Goal: Task Accomplishment & Management: Use online tool/utility

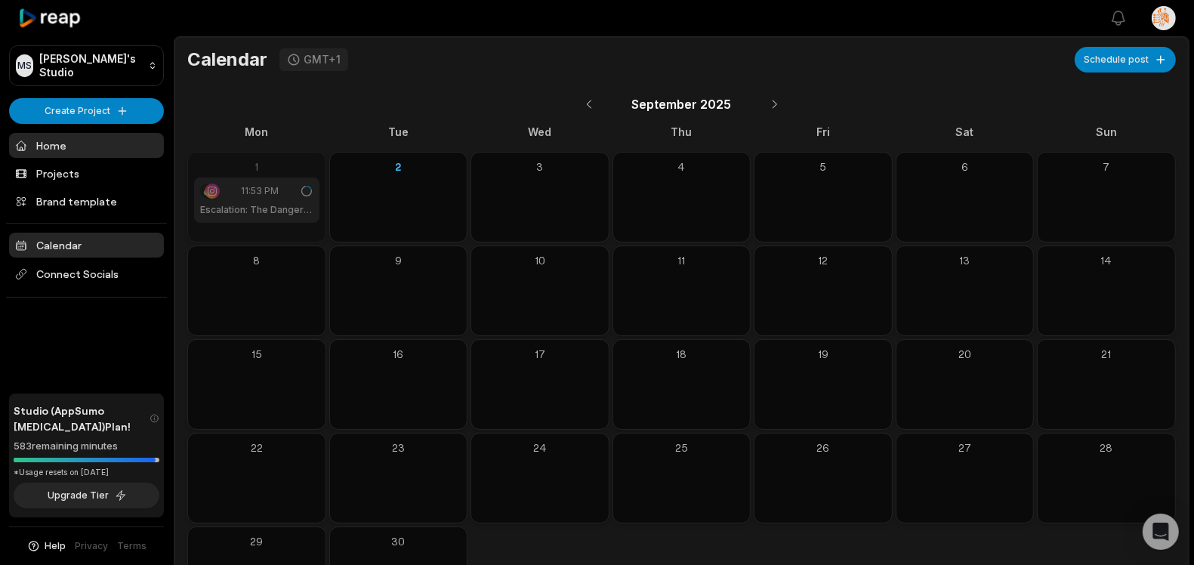
click at [48, 156] on link "Home" at bounding box center [86, 145] width 155 height 25
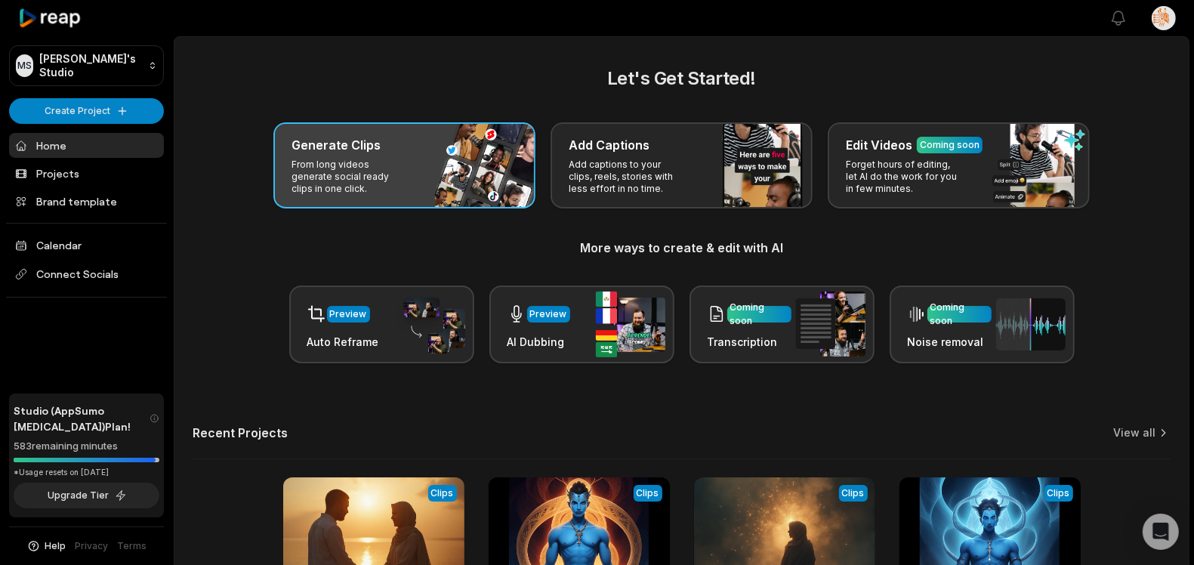
click at [364, 164] on p "From long videos generate social ready clips in one click." at bounding box center [350, 177] width 117 height 36
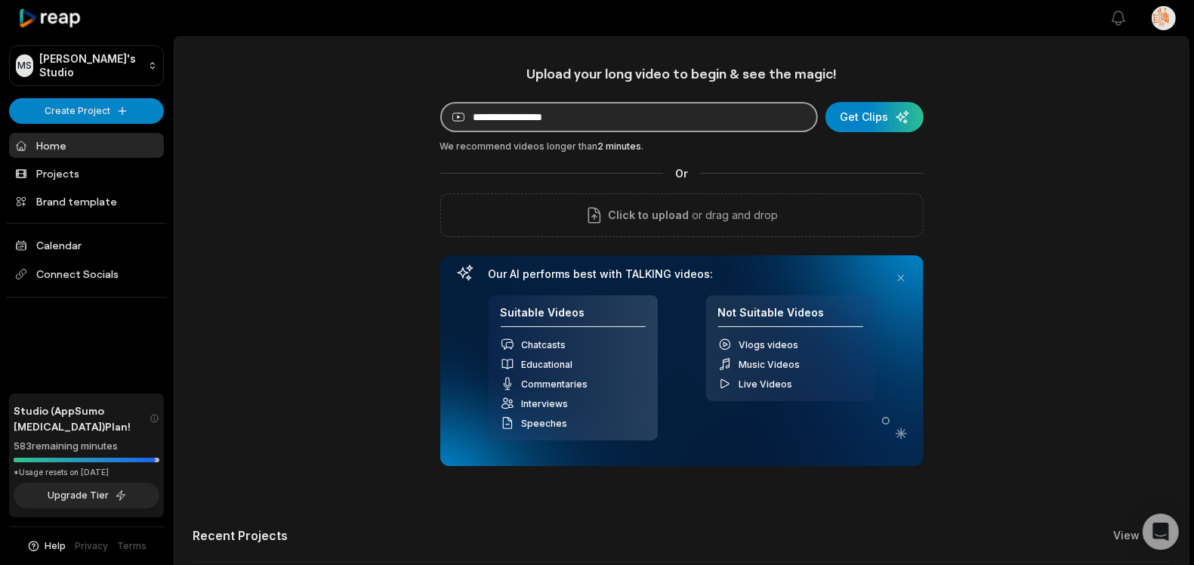
click at [527, 120] on input at bounding box center [629, 117] width 378 height 30
paste input "**********"
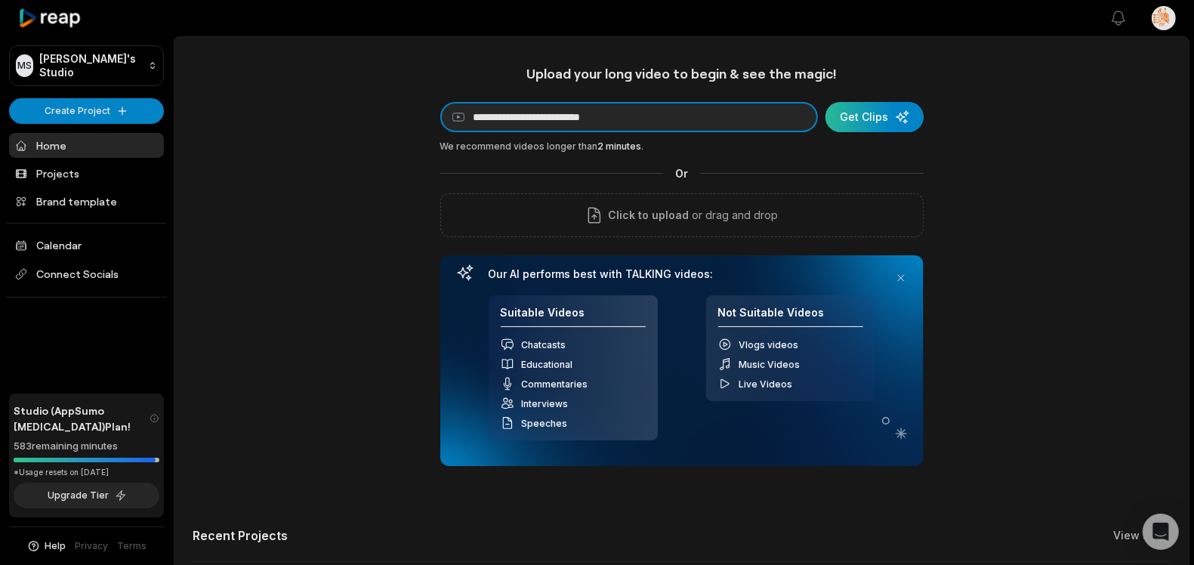
type input "**********"
click at [868, 116] on div "submit" at bounding box center [875, 117] width 98 height 30
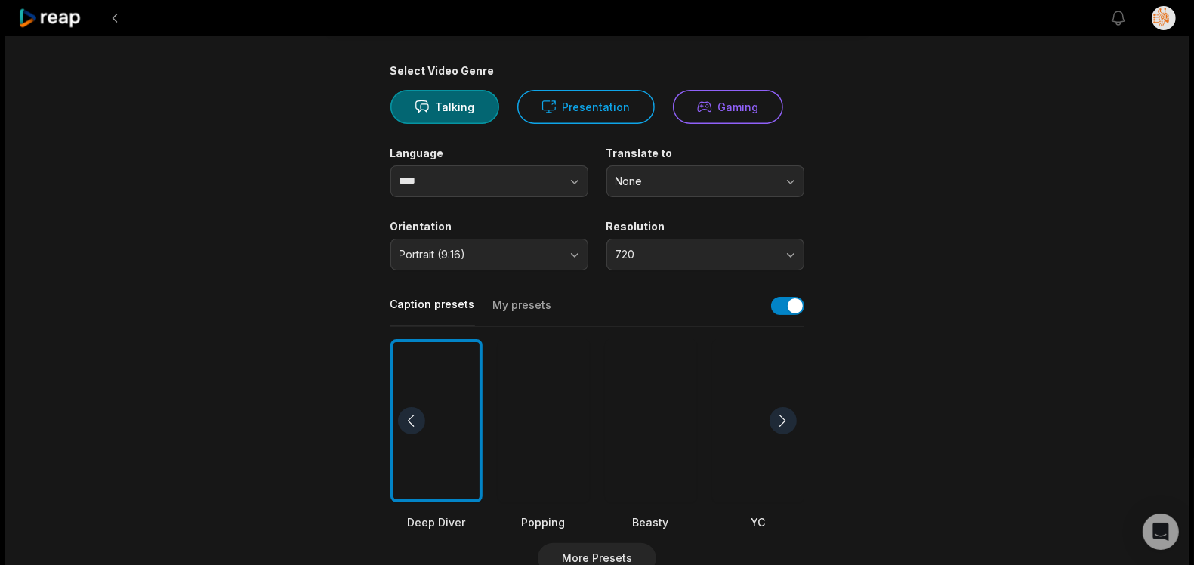
scroll to position [169, 0]
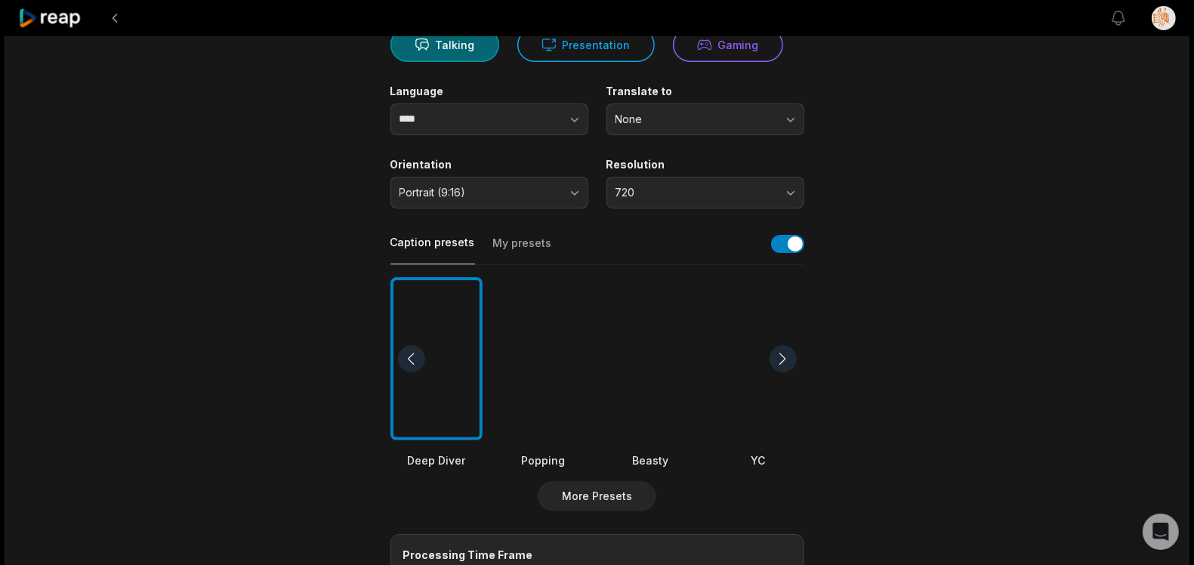
click at [549, 355] on div at bounding box center [544, 359] width 92 height 164
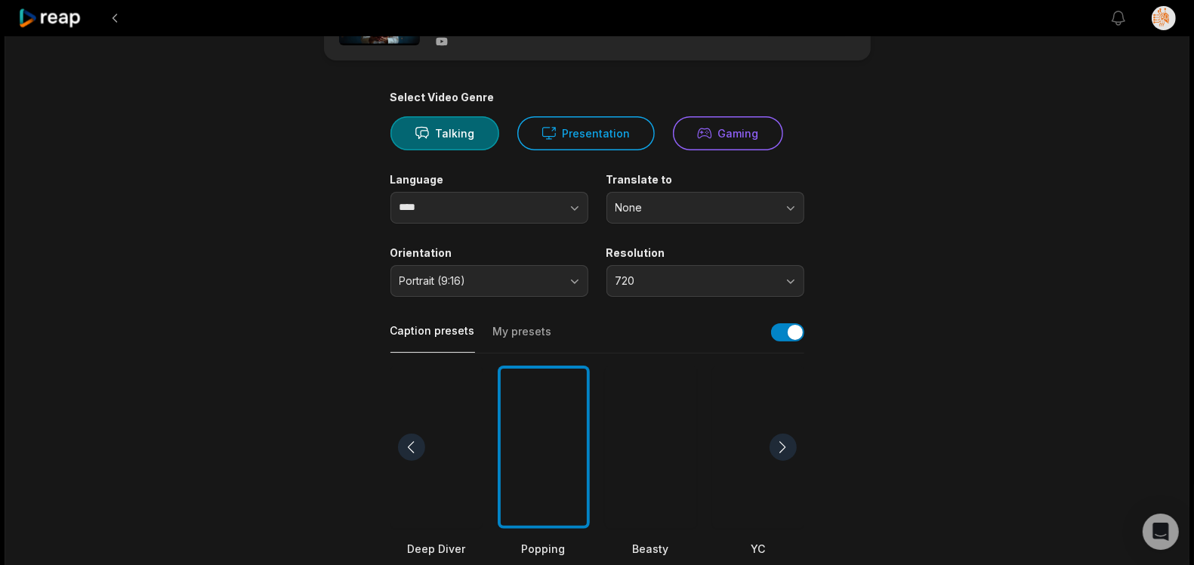
scroll to position [79, 0]
click at [672, 206] on span "None" at bounding box center [695, 209] width 159 height 14
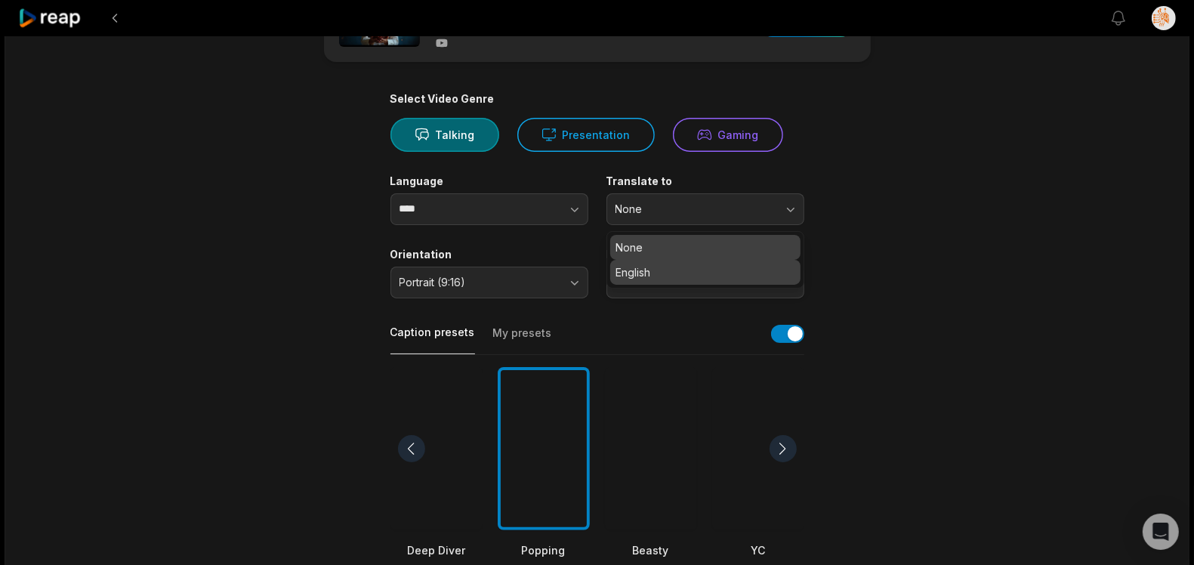
click at [653, 267] on p "English" at bounding box center [705, 272] width 178 height 16
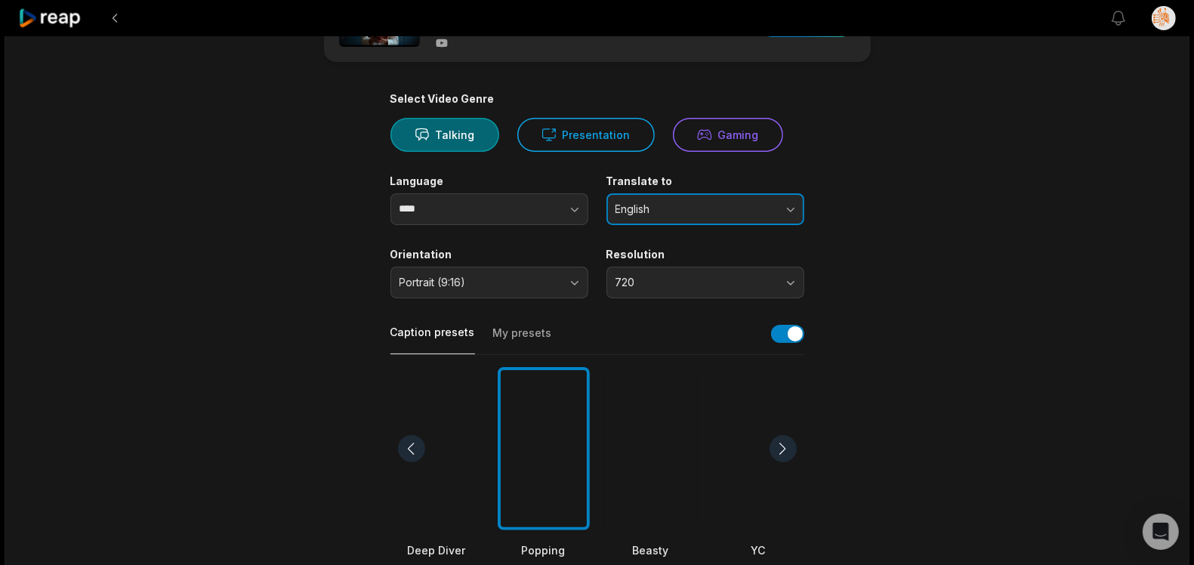
click at [664, 204] on span "English" at bounding box center [695, 209] width 159 height 14
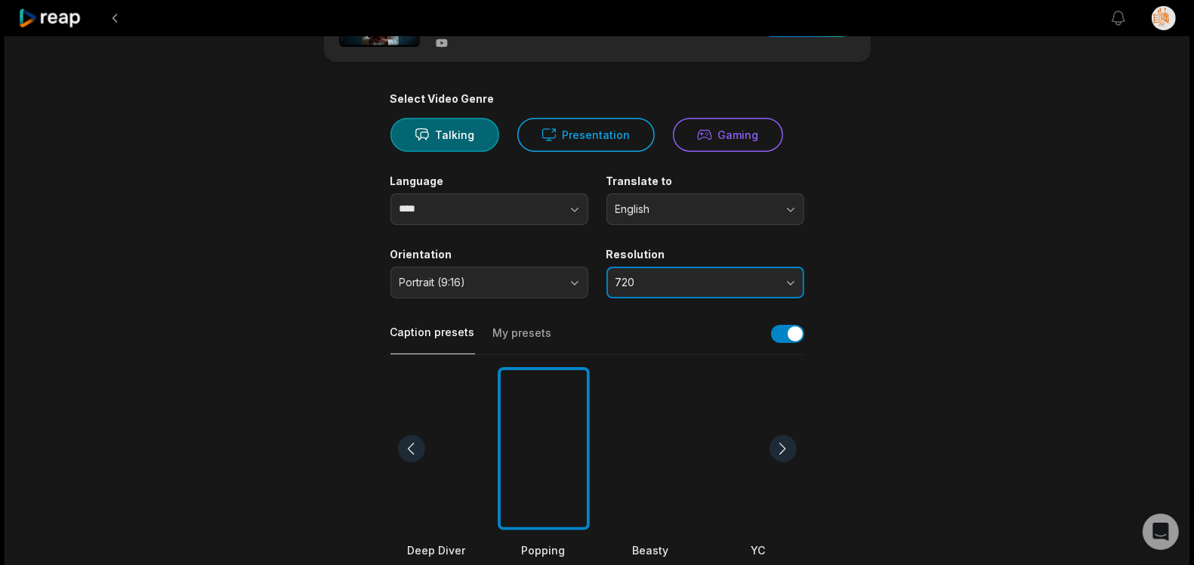
click at [644, 289] on button "720" at bounding box center [706, 283] width 198 height 32
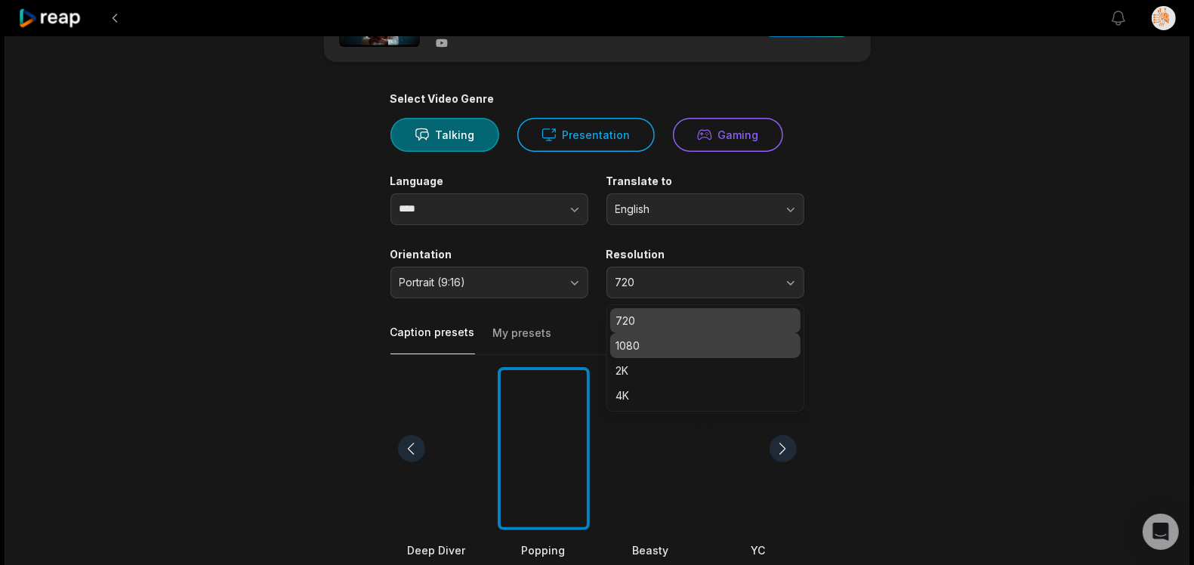
click at [656, 344] on p "1080" at bounding box center [705, 346] width 178 height 16
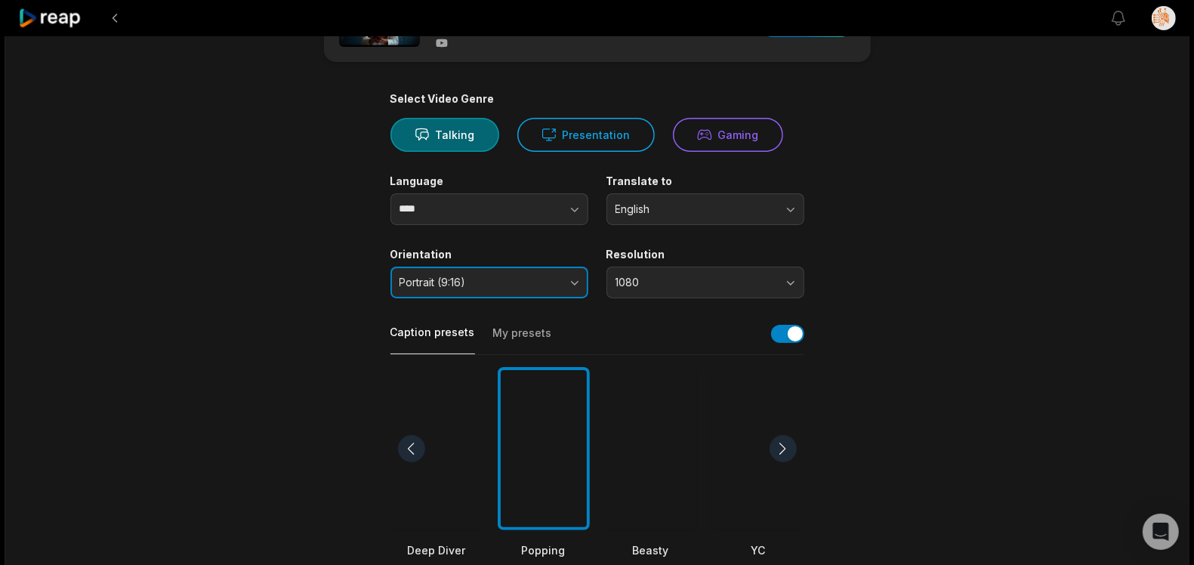
click at [511, 285] on span "Portrait (9:16)" at bounding box center [479, 283] width 159 height 14
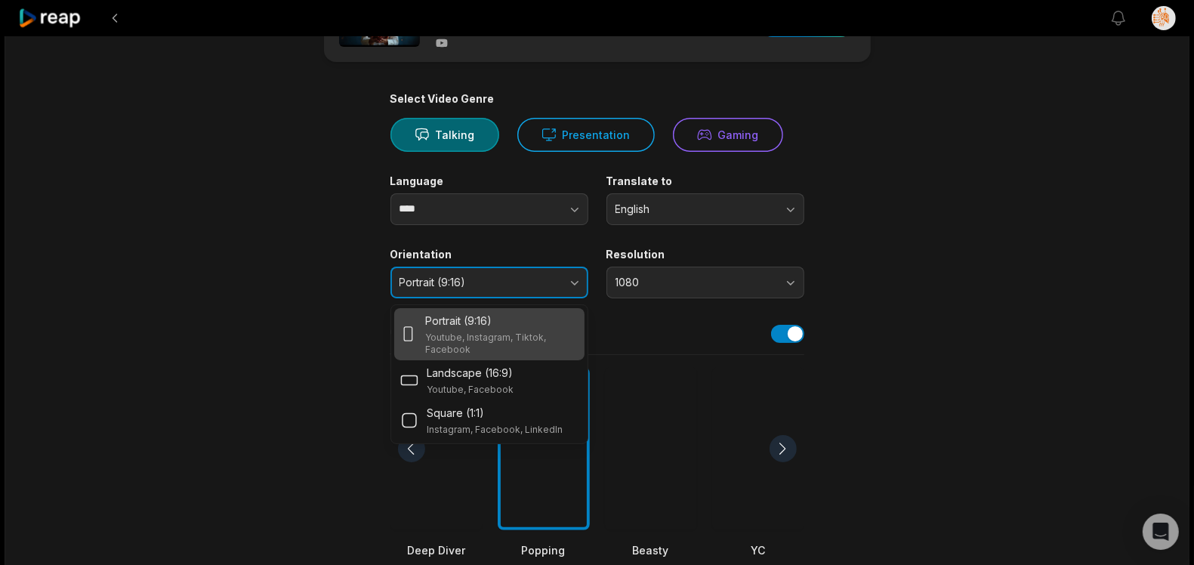
click at [511, 285] on span "Portrait (9:16)" at bounding box center [479, 283] width 159 height 14
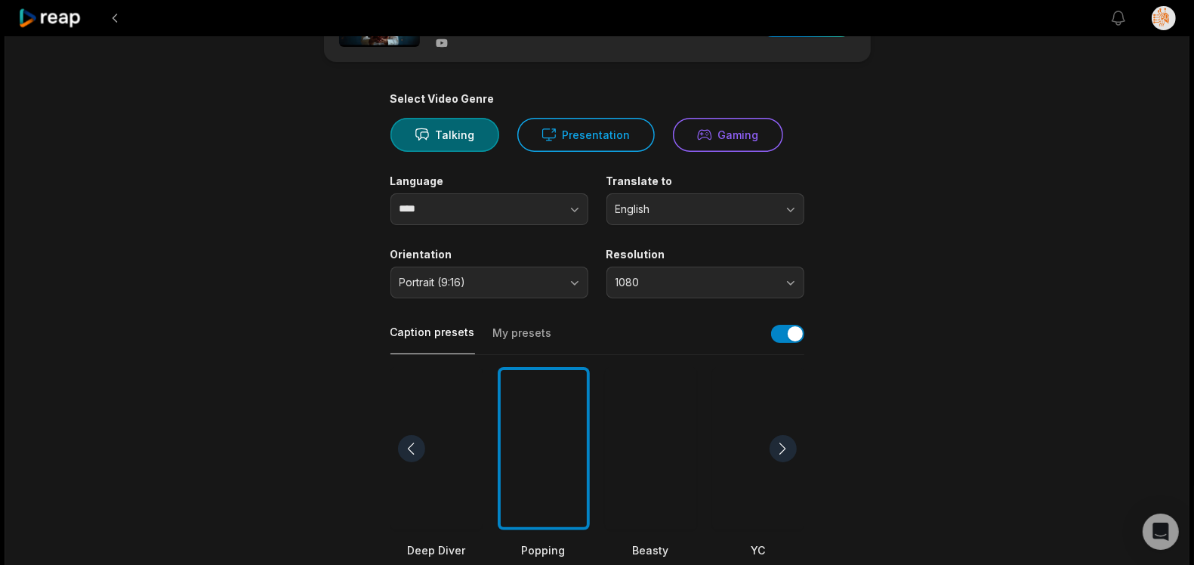
click at [854, 212] on main "11:54 [PERSON_NAME]: The Complete Guide to [DEMOGRAPHIC_DATA] Spiritual Healing…" at bounding box center [597, 444] width 731 height 925
click at [455, 129] on button "Talking" at bounding box center [445, 135] width 109 height 34
click at [950, 188] on main "11:54 [PERSON_NAME]: The Complete Guide to [DEMOGRAPHIC_DATA] Spiritual Healing…" at bounding box center [597, 444] width 731 height 925
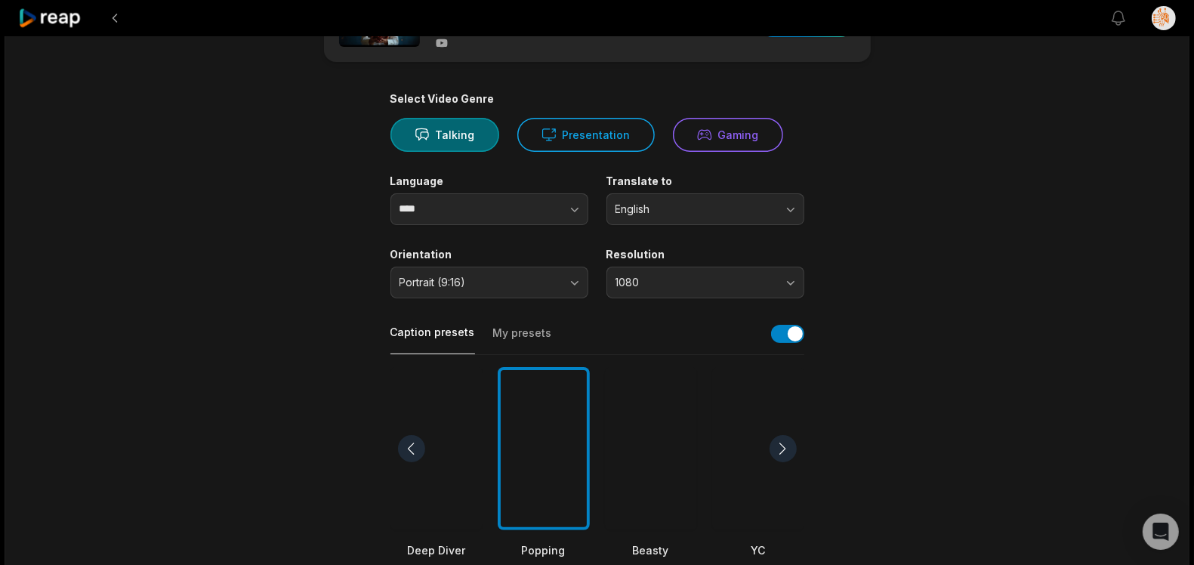
scroll to position [117, 0]
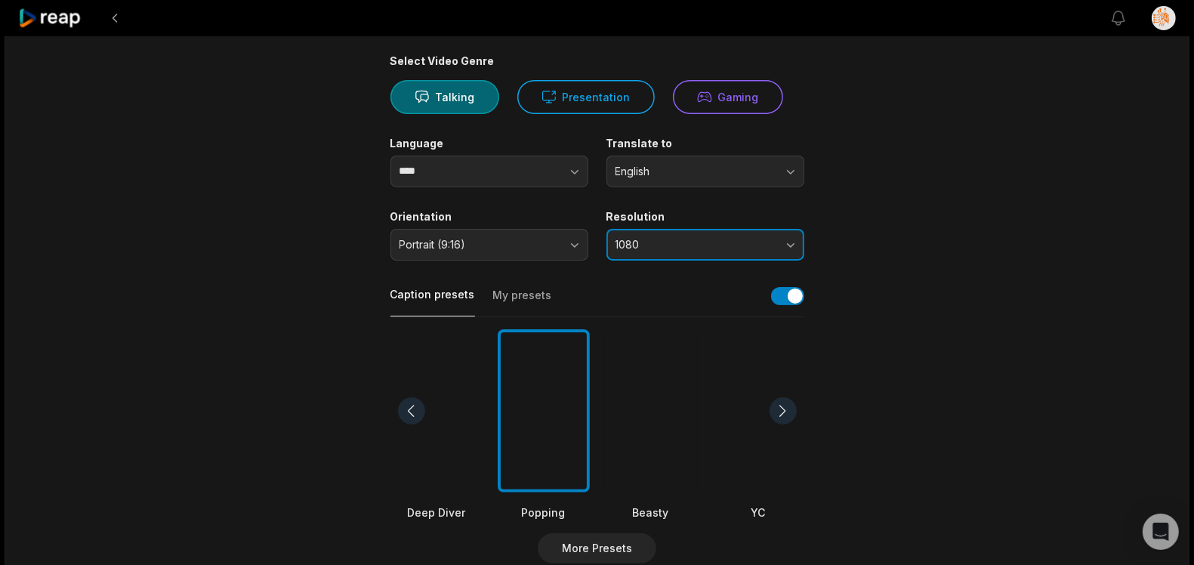
click at [711, 241] on span "1080" at bounding box center [695, 245] width 159 height 14
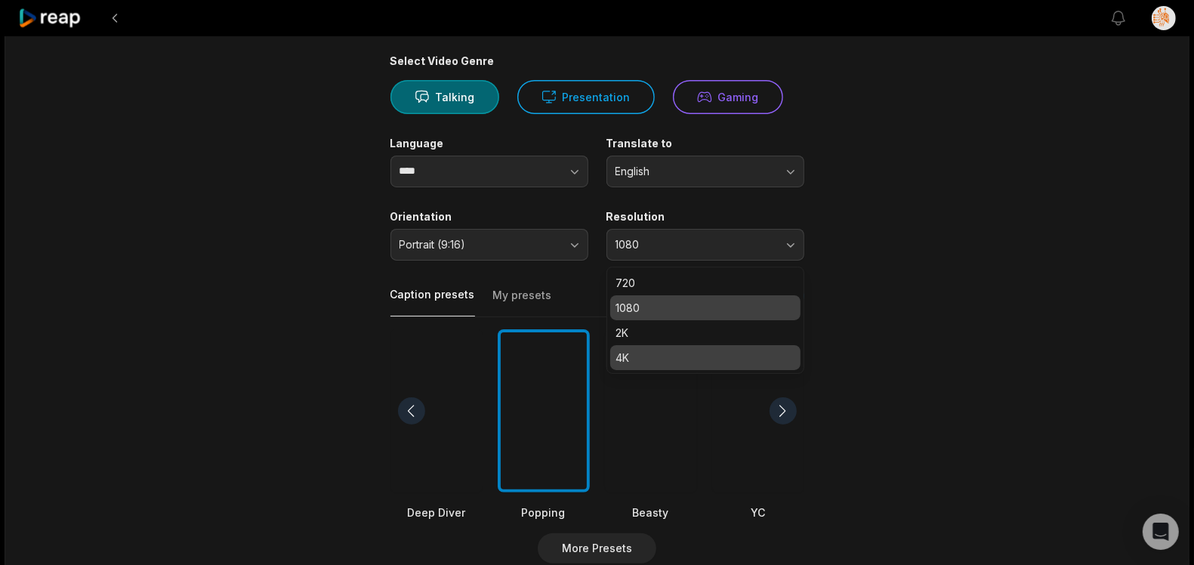
click at [646, 353] on p "4K" at bounding box center [705, 358] width 178 height 16
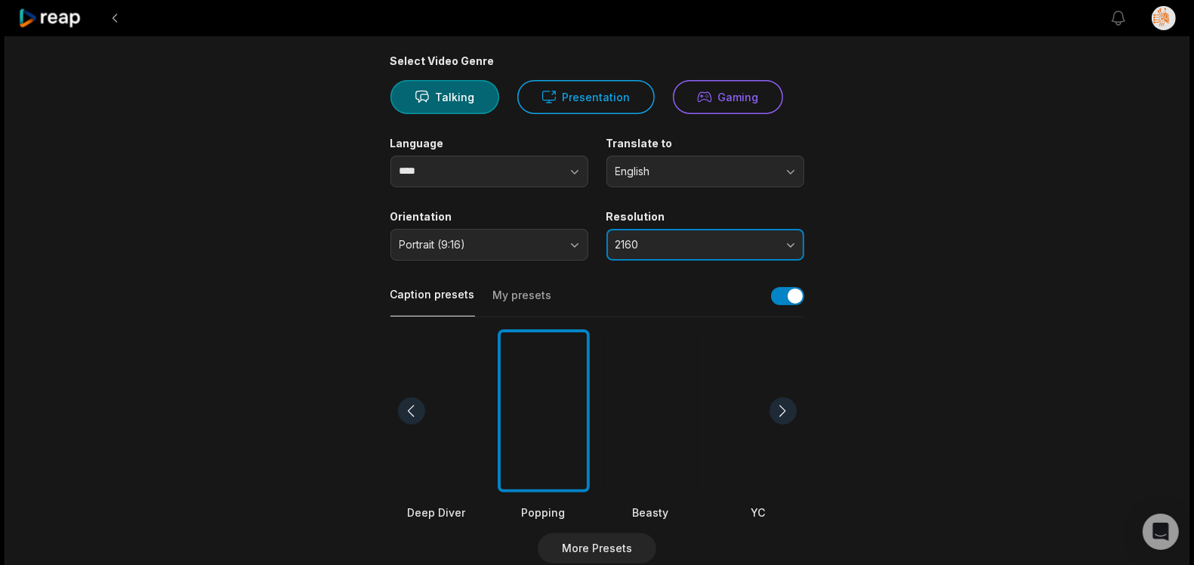
click at [672, 245] on span "2160" at bounding box center [695, 245] width 159 height 14
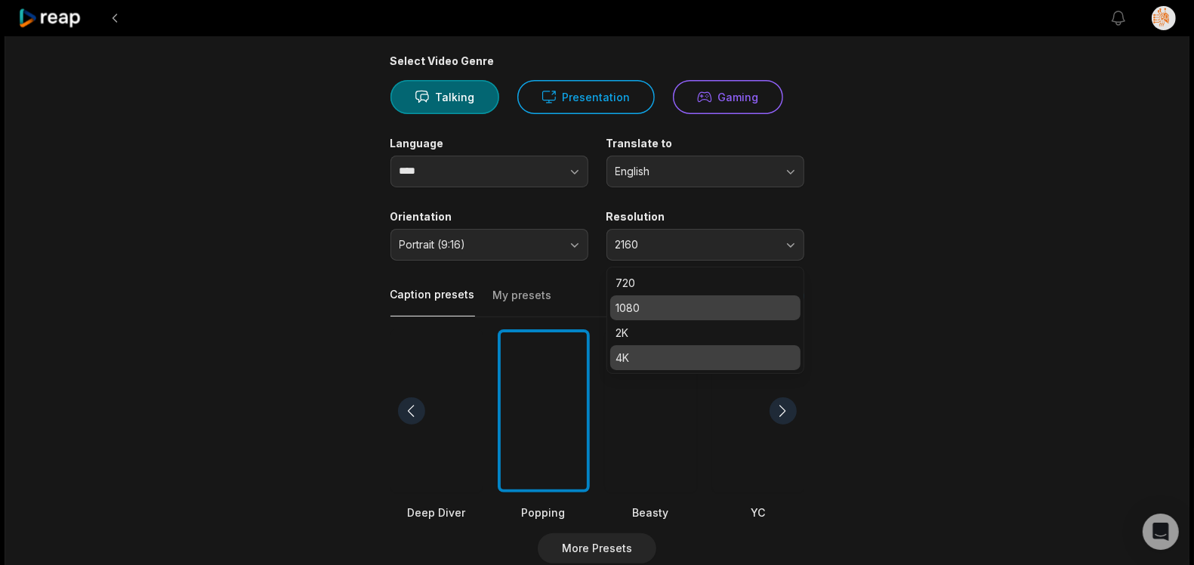
click at [660, 307] on p "1080" at bounding box center [705, 308] width 178 height 16
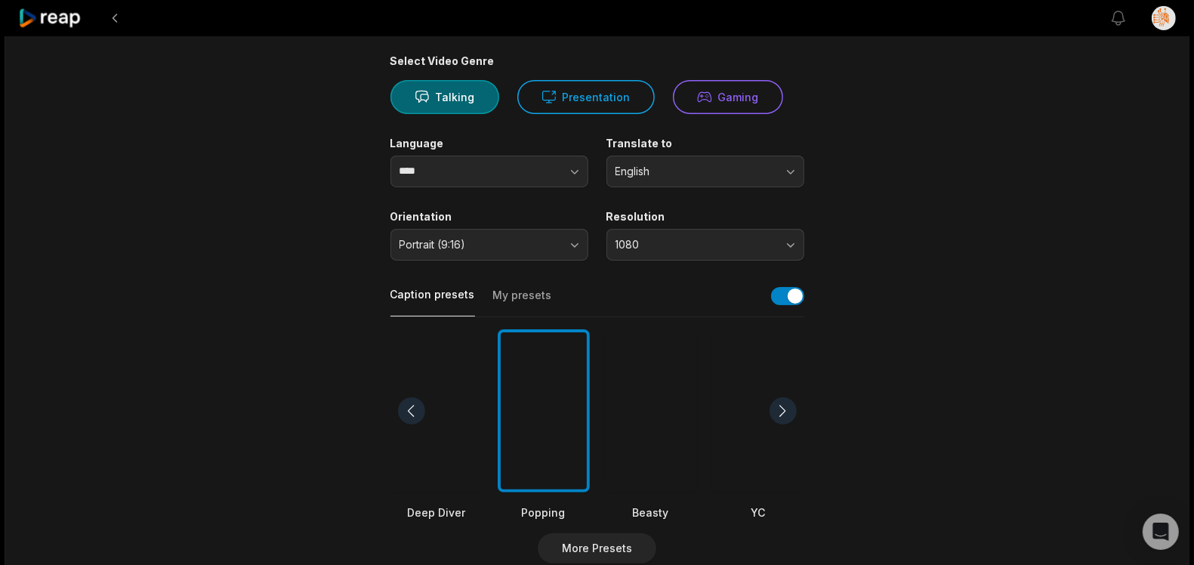
click at [1014, 266] on div "11:54 [PERSON_NAME]: The Complete Guide to [DEMOGRAPHIC_DATA] Spiritual Healing…" at bounding box center [597, 446] width 1185 height 1055
click at [776, 249] on button "1080" at bounding box center [706, 245] width 198 height 32
click at [961, 233] on main "11:54 [PERSON_NAME]: The Complete Guide to [DEMOGRAPHIC_DATA] Spiritual Healing…" at bounding box center [597, 406] width 731 height 925
click at [1025, 255] on div "11:54 [PERSON_NAME]: The Complete Guide to [DEMOGRAPHIC_DATA] Spiritual Healing…" at bounding box center [597, 446] width 1185 height 1055
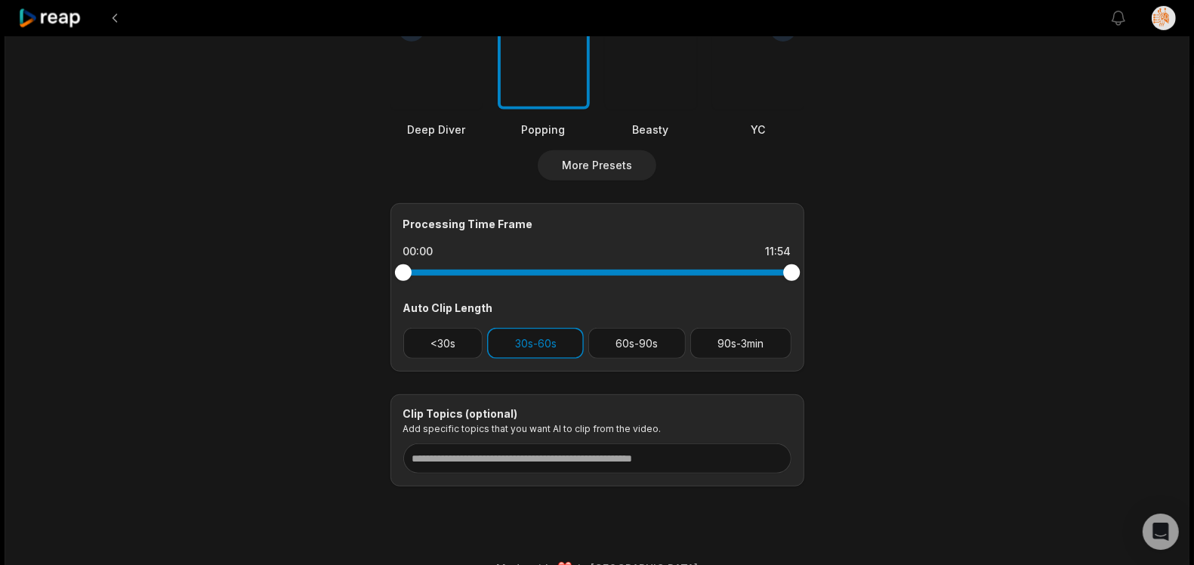
scroll to position [502, 0]
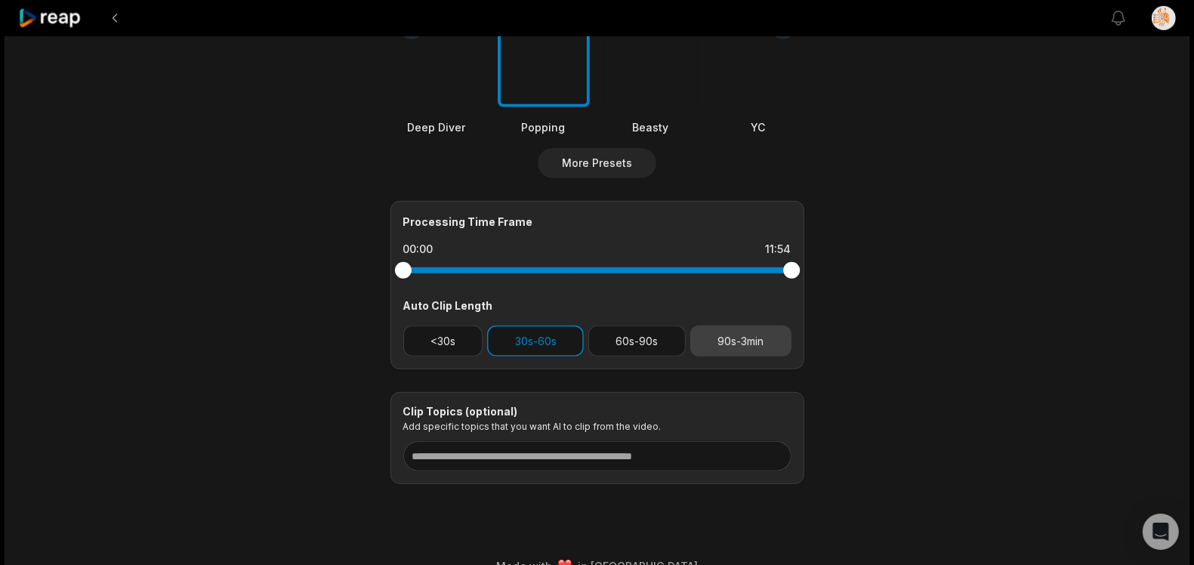
click at [737, 340] on button "90s-3min" at bounding box center [740, 341] width 101 height 31
click at [503, 337] on button "30s-60s" at bounding box center [535, 341] width 97 height 31
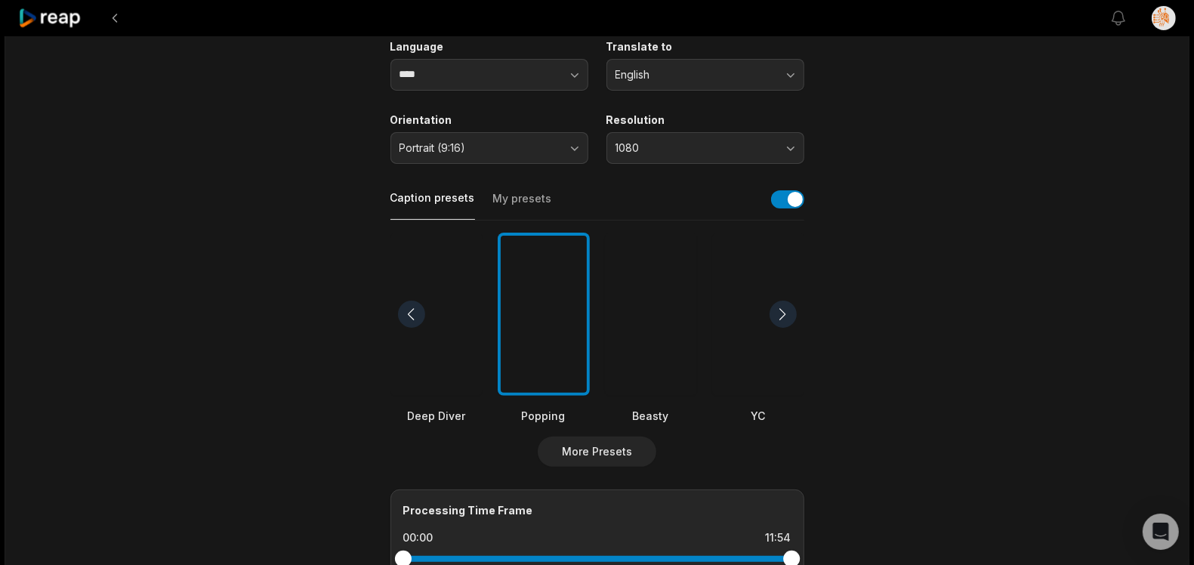
scroll to position [102, 0]
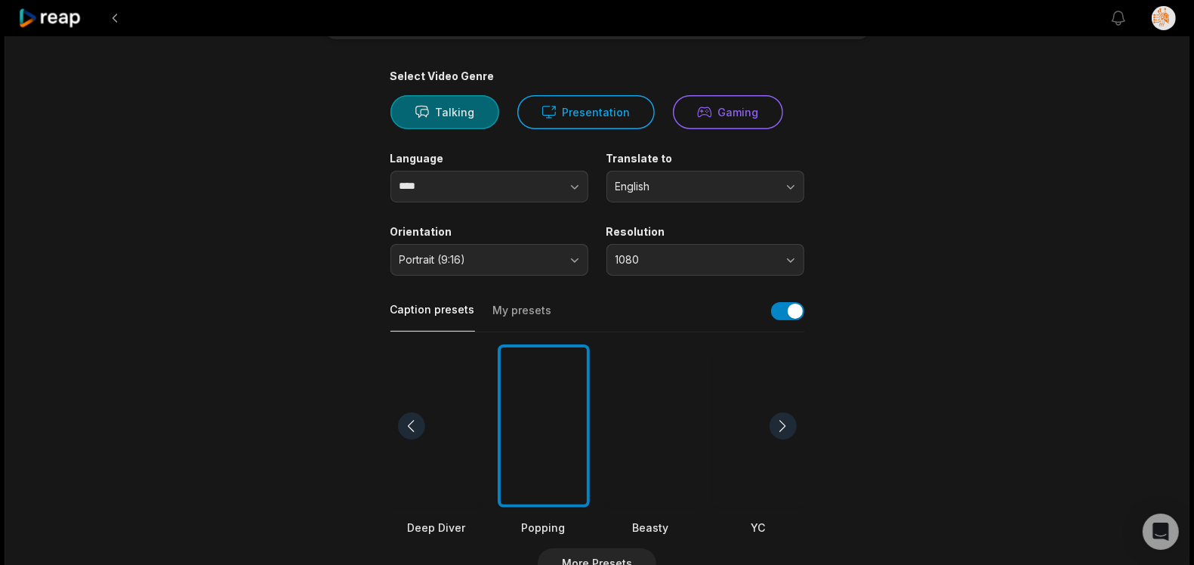
click at [429, 106] on icon at bounding box center [422, 111] width 15 height 15
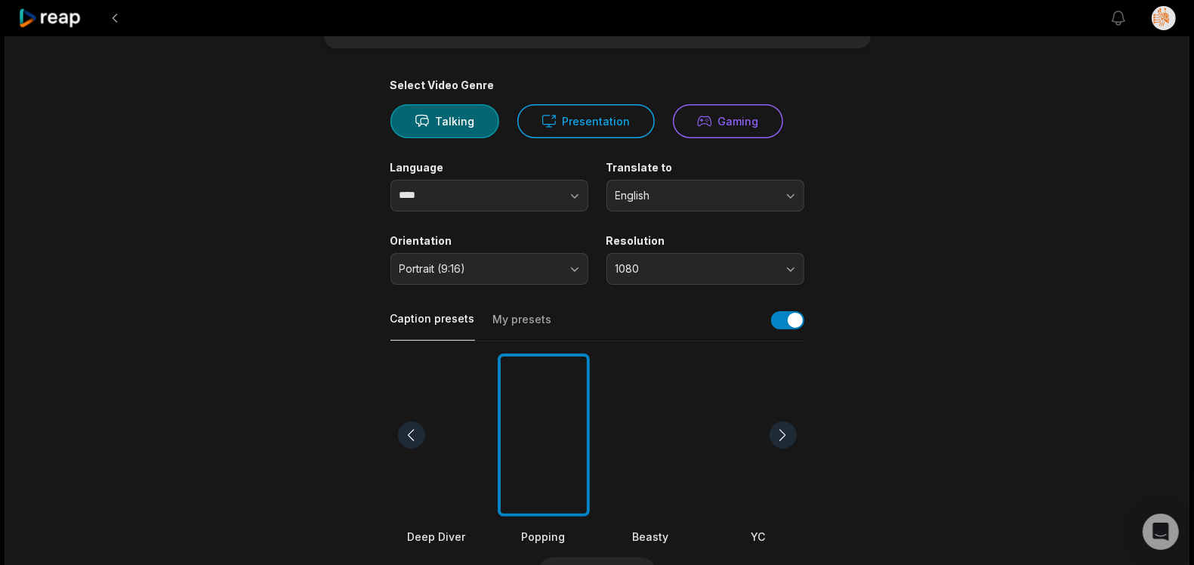
scroll to position [87, 0]
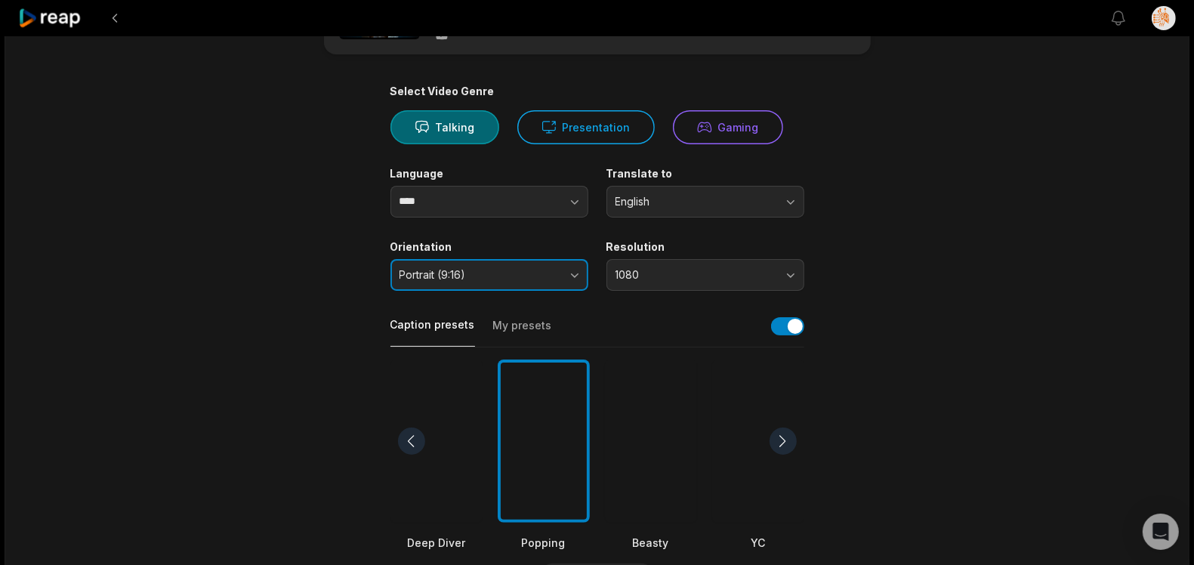
click at [545, 261] on button "Portrait (9:16)" at bounding box center [490, 275] width 198 height 32
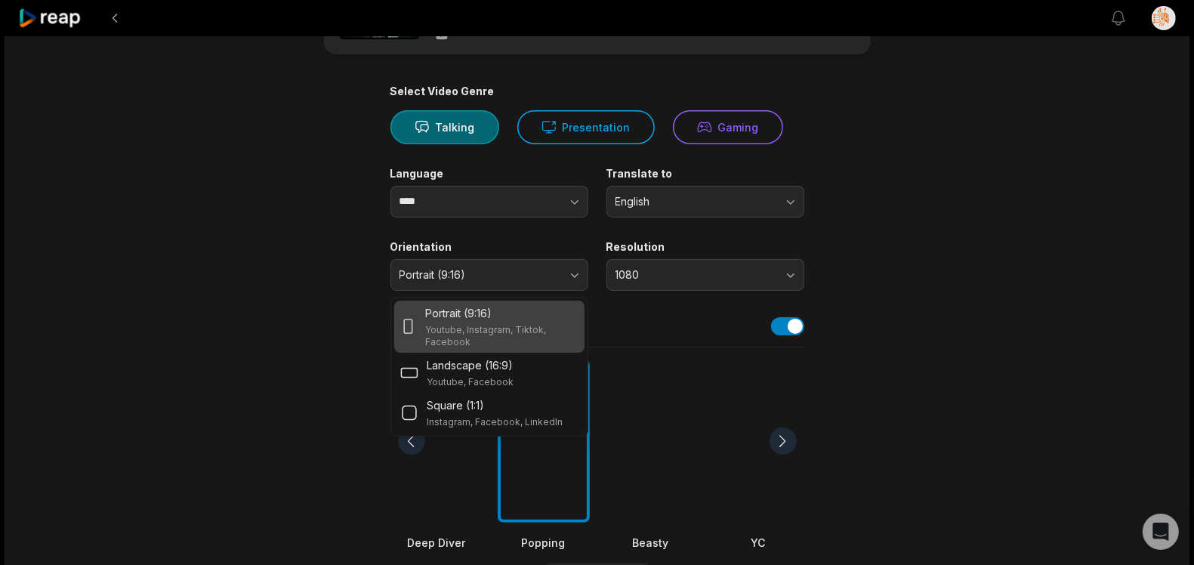
click at [1039, 233] on div "11:54 [PERSON_NAME]: The Complete Guide to [DEMOGRAPHIC_DATA] Spiritual Healing…" at bounding box center [597, 476] width 1185 height 1055
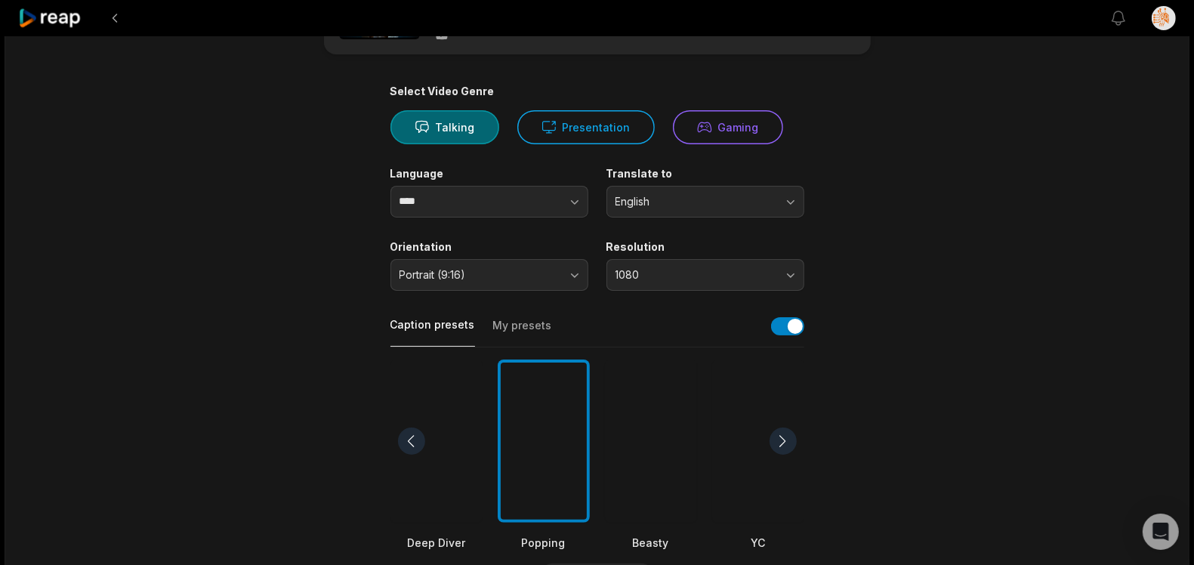
click at [1048, 253] on div "11:54 [PERSON_NAME]: The Complete Guide to [DEMOGRAPHIC_DATA] Spiritual Healing…" at bounding box center [597, 476] width 1185 height 1055
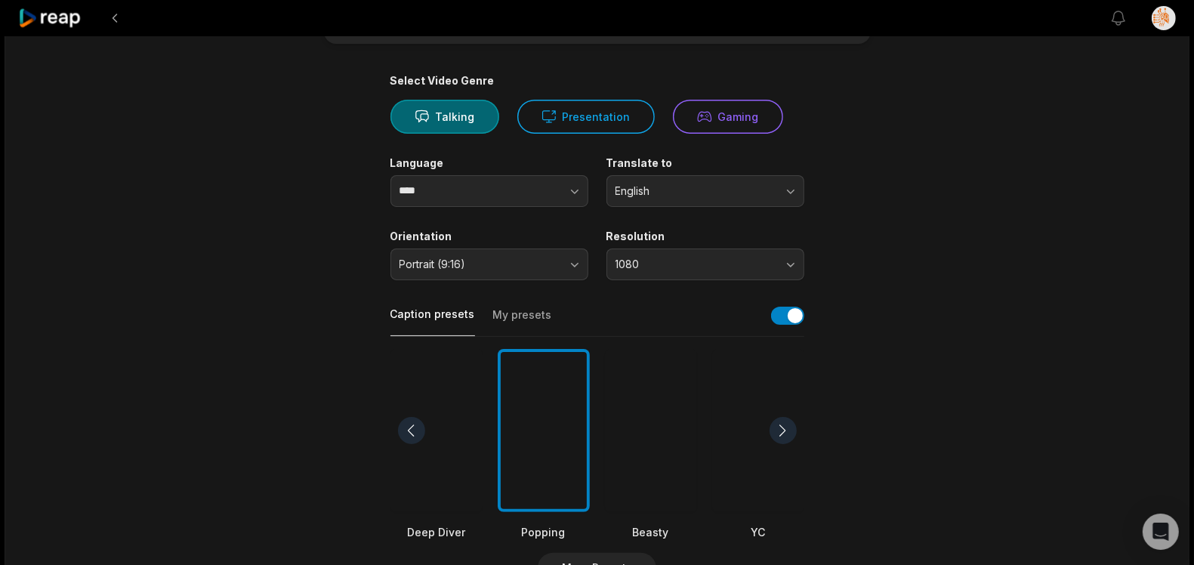
scroll to position [0, 0]
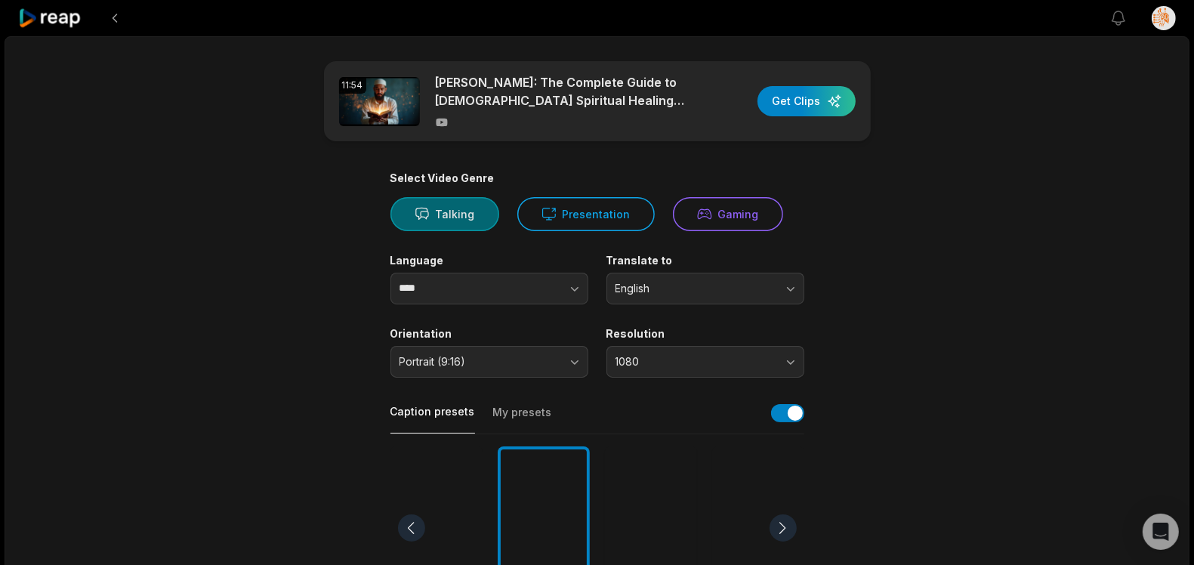
click at [430, 198] on button "Talking" at bounding box center [445, 214] width 109 height 34
click at [806, 94] on div "button" at bounding box center [807, 101] width 98 height 30
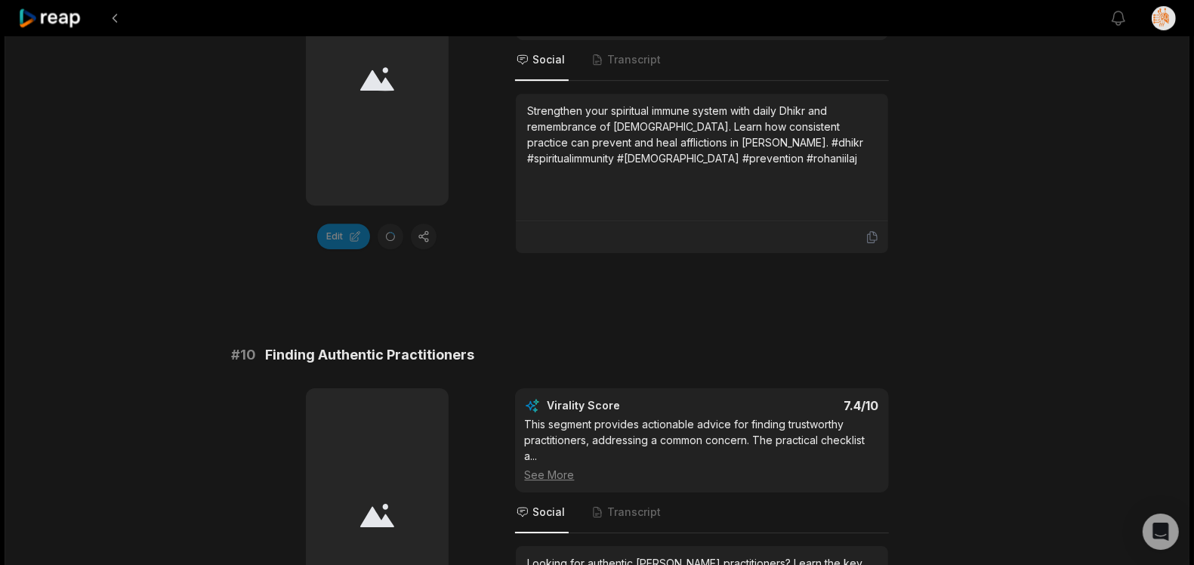
scroll to position [4155, 0]
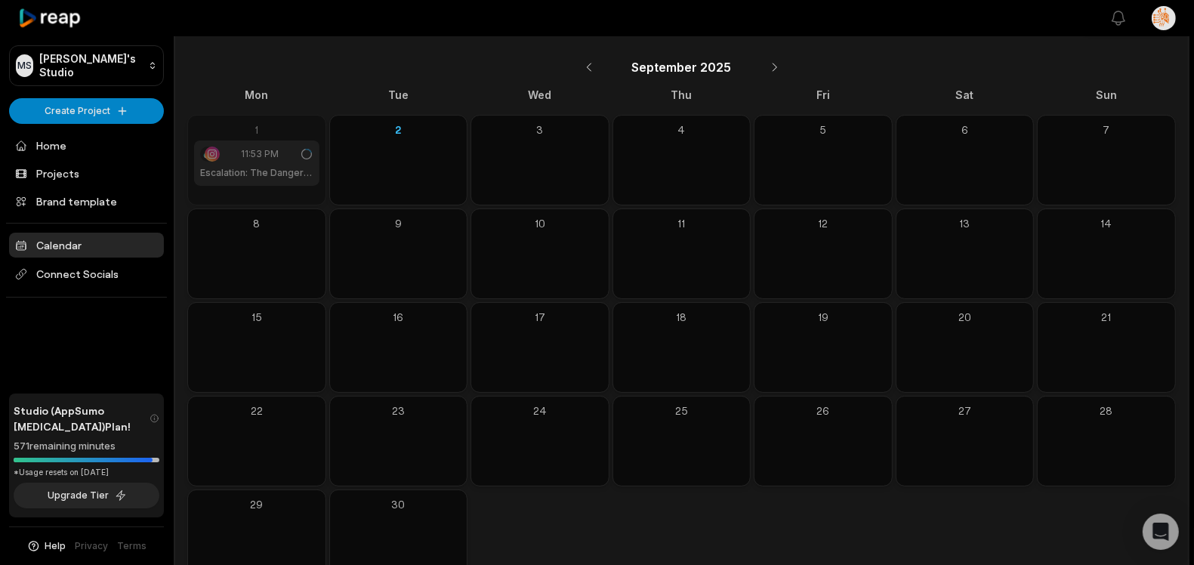
click at [285, 166] on h1 "Escalation: The Danger of Ignoring Attacks" at bounding box center [256, 173] width 113 height 14
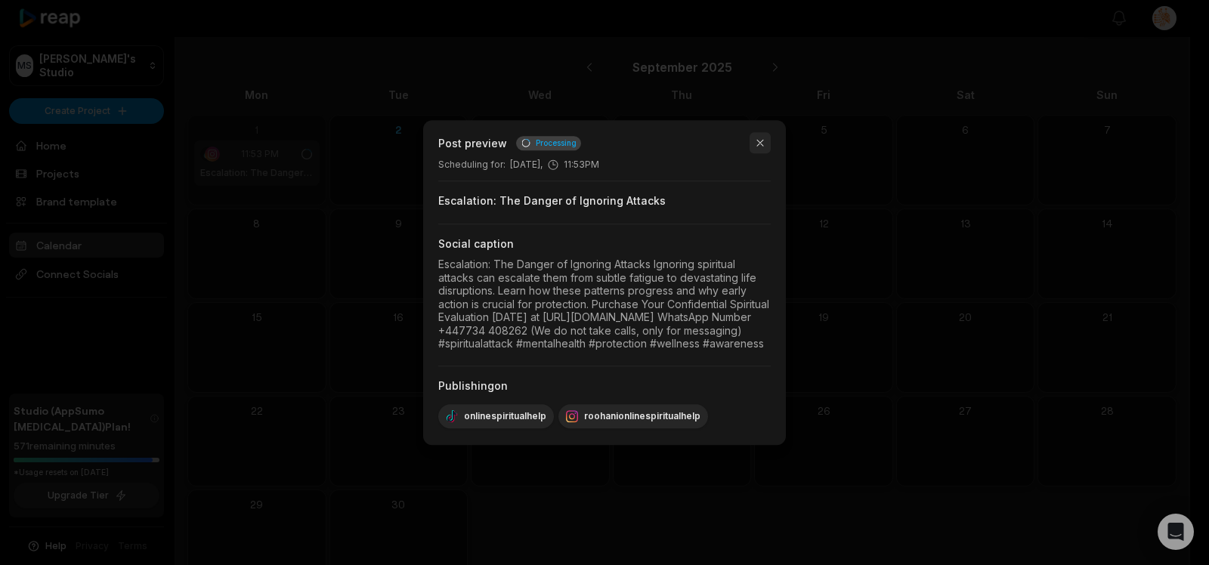
click at [764, 132] on button "button" at bounding box center [759, 142] width 21 height 21
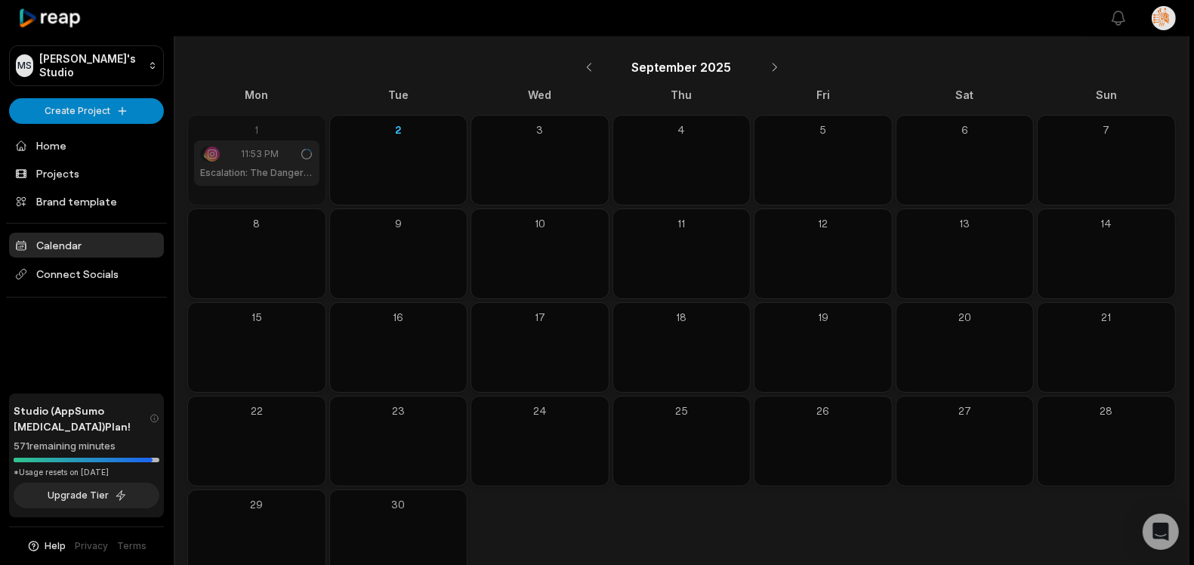
click at [283, 163] on div "11:53 PM Escalation: The Danger of Ignoring Attacks" at bounding box center [256, 163] width 125 height 45
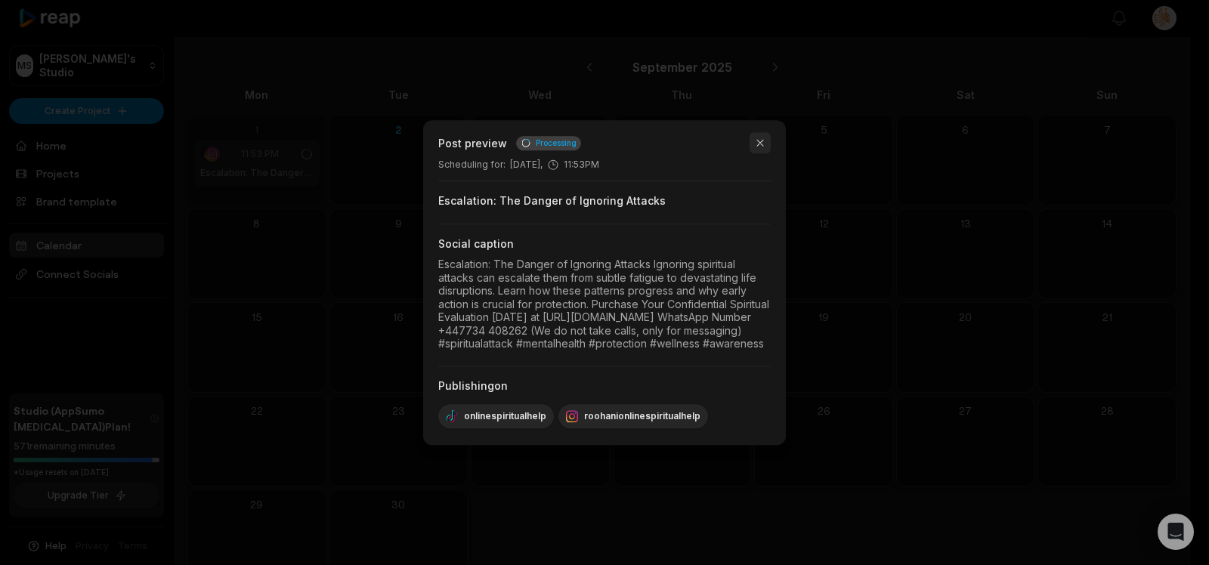
click at [762, 132] on button "button" at bounding box center [759, 142] width 21 height 21
